Goal: Transaction & Acquisition: Purchase product/service

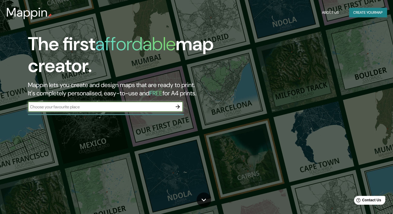
click at [178, 105] on icon "button" at bounding box center [178, 106] width 6 height 6
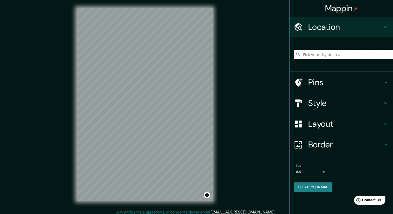
click at [308, 54] on input "Pick your city or area" at bounding box center [343, 54] width 99 height 9
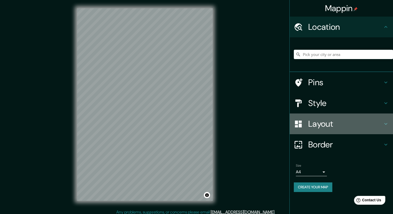
click at [351, 127] on h4 "Layout" at bounding box center [345, 123] width 74 height 10
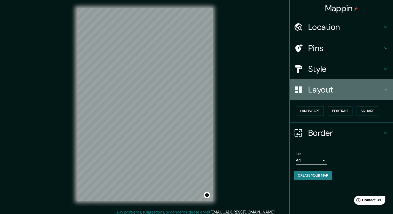
click at [383, 94] on h4 "Layout" at bounding box center [345, 89] width 74 height 10
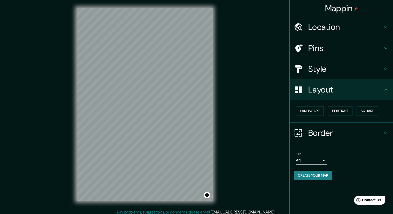
click at [382, 93] on h4 "Layout" at bounding box center [345, 89] width 74 height 10
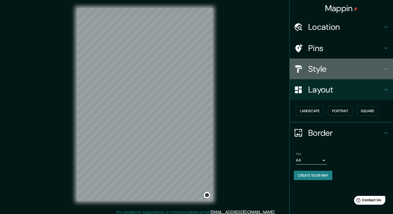
click at [366, 66] on h4 "Style" at bounding box center [345, 69] width 74 height 10
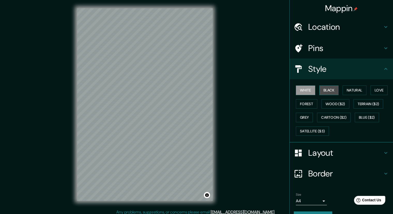
click at [327, 89] on button "Black" at bounding box center [328, 90] width 19 height 10
click at [331, 28] on h4 "Location" at bounding box center [345, 27] width 74 height 10
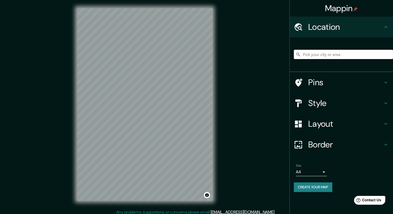
click at [335, 54] on input "Pick your city or area" at bounding box center [343, 54] width 99 height 9
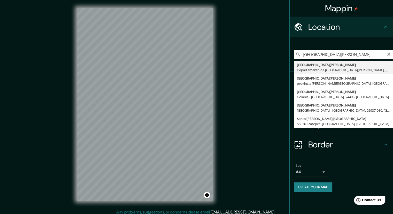
type input "Santa Cruz de la Sierra, Departamento de Santa Cruz, Bolivia"
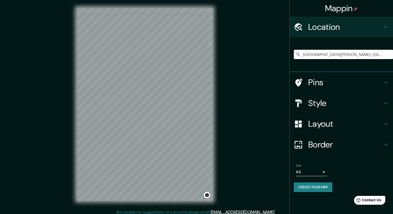
click at [380, 103] on h4 "Style" at bounding box center [345, 103] width 74 height 10
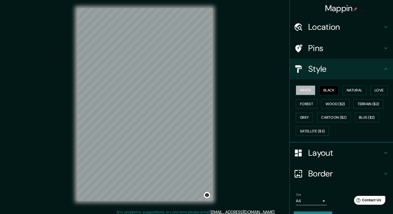
click at [302, 89] on button "White" at bounding box center [305, 90] width 19 height 10
click at [326, 90] on button "Black" at bounding box center [328, 90] width 19 height 10
click at [298, 90] on button "White" at bounding box center [305, 90] width 19 height 10
click at [308, 117] on button "Grey" at bounding box center [304, 117] width 17 height 10
click at [296, 87] on button "White" at bounding box center [305, 90] width 19 height 10
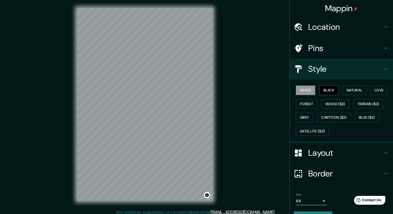
click at [321, 90] on button "Black" at bounding box center [328, 90] width 19 height 10
click at [307, 91] on button "White" at bounding box center [305, 90] width 19 height 10
click at [308, 103] on button "Forest" at bounding box center [306, 104] width 21 height 10
drag, startPoint x: 326, startPoint y: 114, endPoint x: 313, endPoint y: 112, distance: 13.0
click at [313, 112] on div "White Black Natural Love Forest Wood ($2) Terrain ($2) Grey Cartoon ($2) Blue (…" at bounding box center [343, 110] width 99 height 54
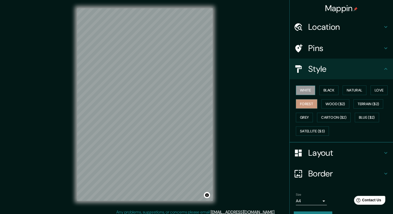
click at [301, 90] on button "White" at bounding box center [305, 90] width 19 height 10
click at [323, 89] on button "Black" at bounding box center [328, 90] width 19 height 10
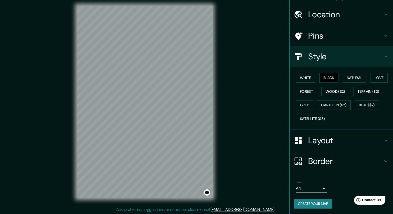
scroll to position [3, 0]
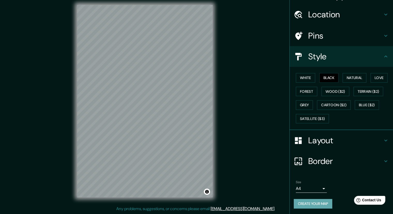
click at [314, 201] on button "Create your map" at bounding box center [313, 204] width 39 height 10
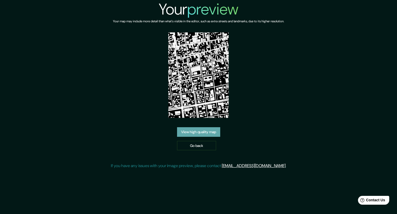
click at [206, 131] on link "View high quality map" at bounding box center [198, 132] width 43 height 10
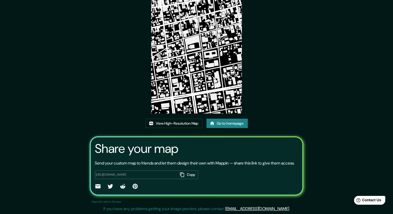
scroll to position [44, 0]
click at [186, 118] on link "View High-Resolution Map" at bounding box center [174, 123] width 57 height 10
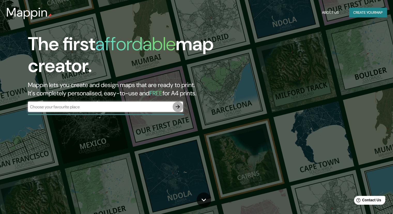
click at [177, 105] on icon "button" at bounding box center [178, 106] width 6 height 6
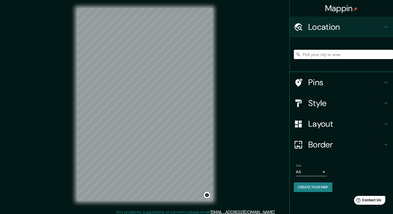
click at [375, 103] on h4 "Style" at bounding box center [345, 103] width 74 height 10
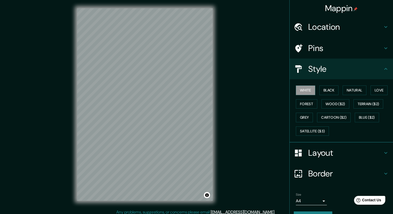
click at [348, 28] on h4 "Location" at bounding box center [345, 27] width 74 height 10
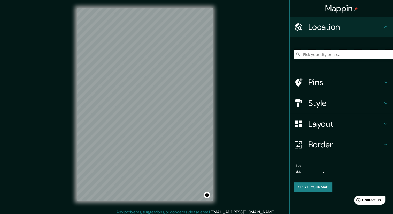
click at [329, 53] on input "Pick your city or area" at bounding box center [343, 54] width 99 height 9
type input "m"
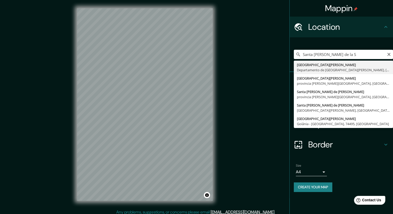
type input "Santa Cruz de la Sierra, Departamento de Santa Cruz, Bolivia"
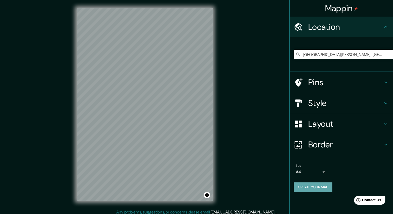
click at [328, 188] on button "Create your map" at bounding box center [313, 187] width 39 height 10
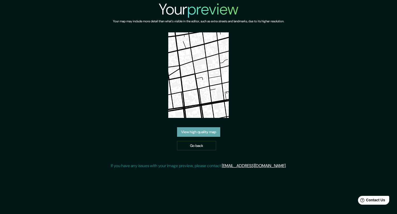
click at [210, 131] on link "View high quality map" at bounding box center [198, 132] width 43 height 10
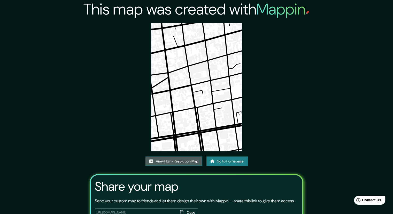
click at [177, 162] on link "View High-Resolution Map" at bounding box center [174, 161] width 57 height 10
